Goal: Task Accomplishment & Management: Complete application form

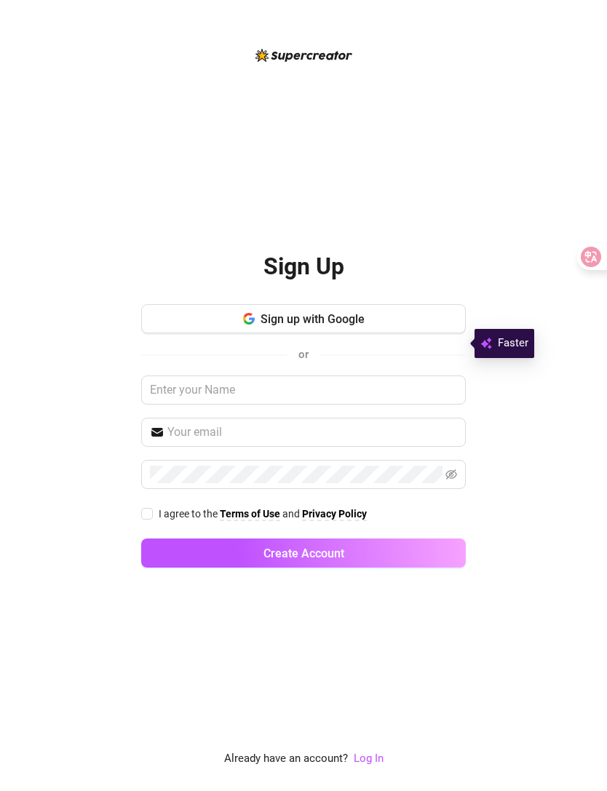
click at [512, 335] on span "Faster" at bounding box center [513, 343] width 31 height 17
click at [515, 335] on span "Faster" at bounding box center [513, 343] width 31 height 17
click at [430, 322] on button "Sign up with Google" at bounding box center [303, 318] width 325 height 29
click at [147, 508] on input "I agree to the Terms of Use and Privacy Policy" at bounding box center [146, 513] width 10 height 10
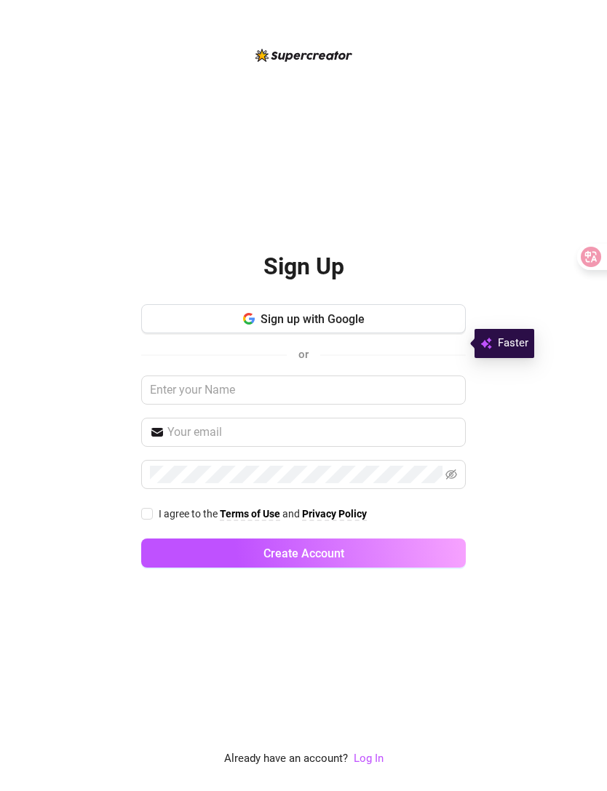
checkbox input "true"
click at [455, 469] on icon "eye-invisible" at bounding box center [451, 475] width 12 height 12
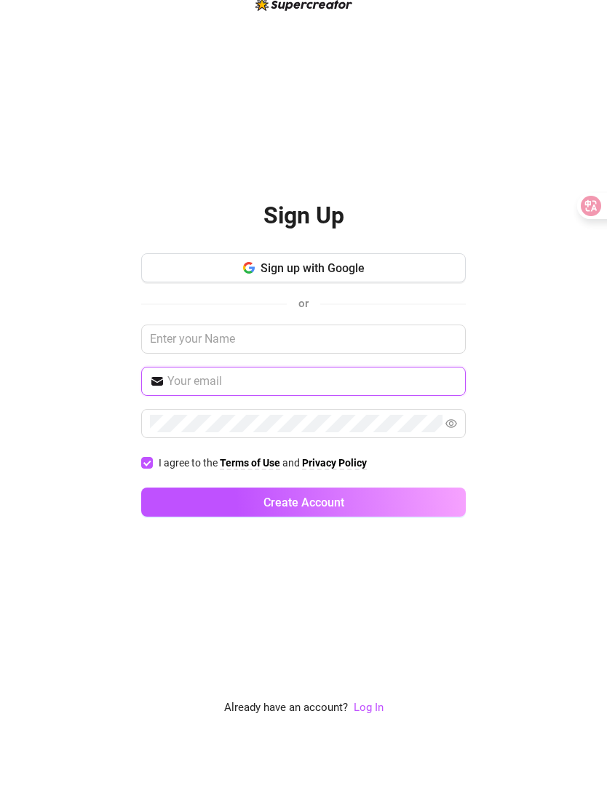
click at [435, 423] on input "text" at bounding box center [312, 431] width 290 height 17
click at [436, 375] on input "text" at bounding box center [303, 389] width 325 height 29
click at [439, 304] on button "Sign up with Google" at bounding box center [303, 318] width 325 height 29
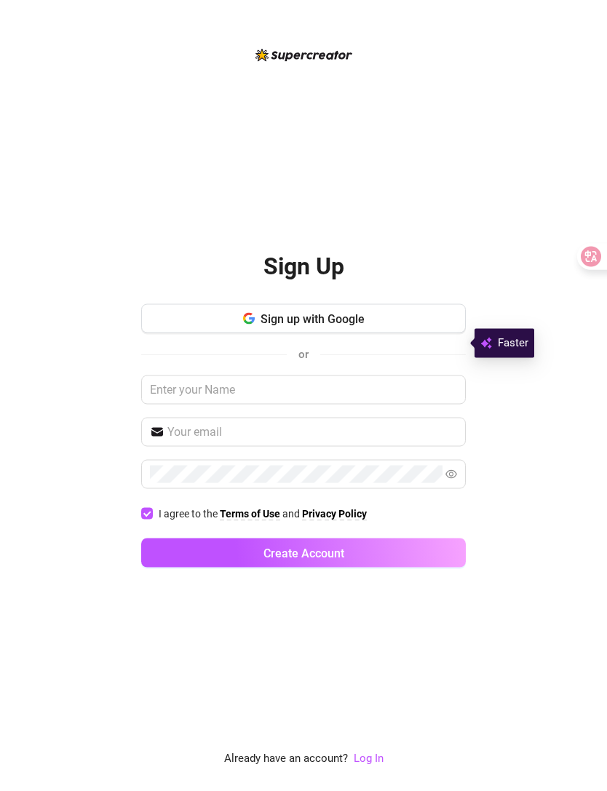
scroll to position [29, 0]
